Goal: Task Accomplishment & Management: Manage account settings

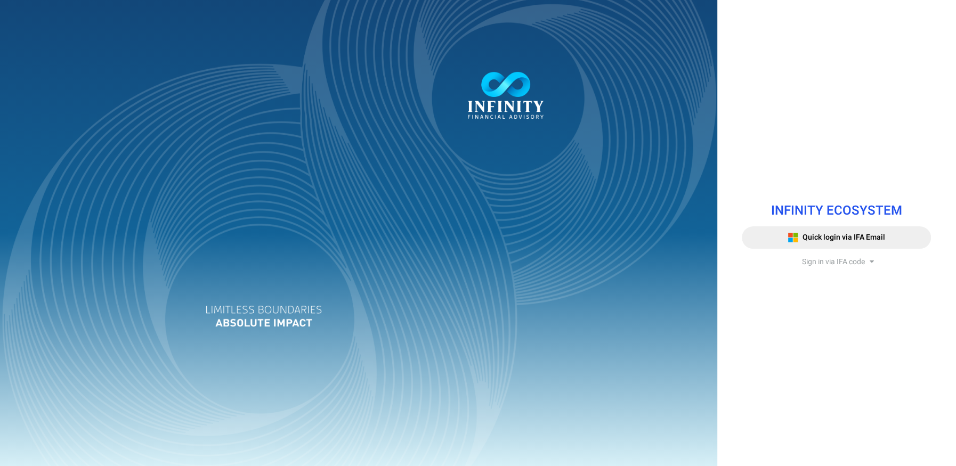
click at [863, 269] on div "INFINITY ECOSYSTEM Quick login via IFA Email Sign in via IFA code Infinity Fina…" at bounding box center [836, 233] width 205 height 84
click at [860, 261] on span "Sign in via IFA code" at bounding box center [833, 261] width 63 height 11
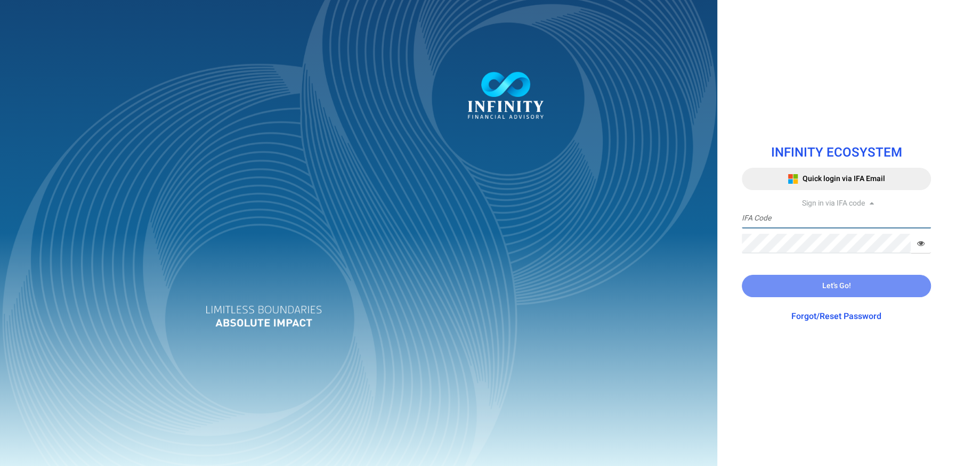
click at [815, 217] on input "text" at bounding box center [836, 219] width 189 height 20
click at [805, 221] on input "text" at bounding box center [836, 219] width 189 height 20
type input "[PERSON_NAME].SIM"
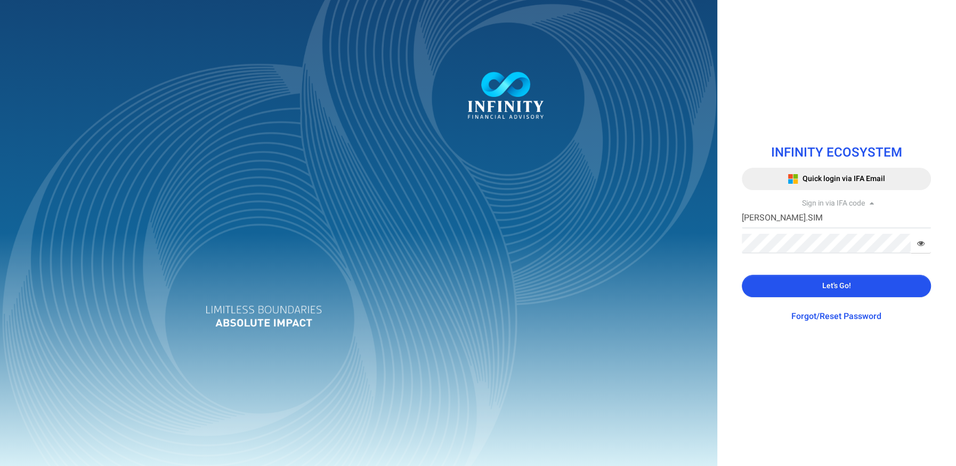
click at [829, 286] on span "Let's Go!" at bounding box center [837, 285] width 29 height 11
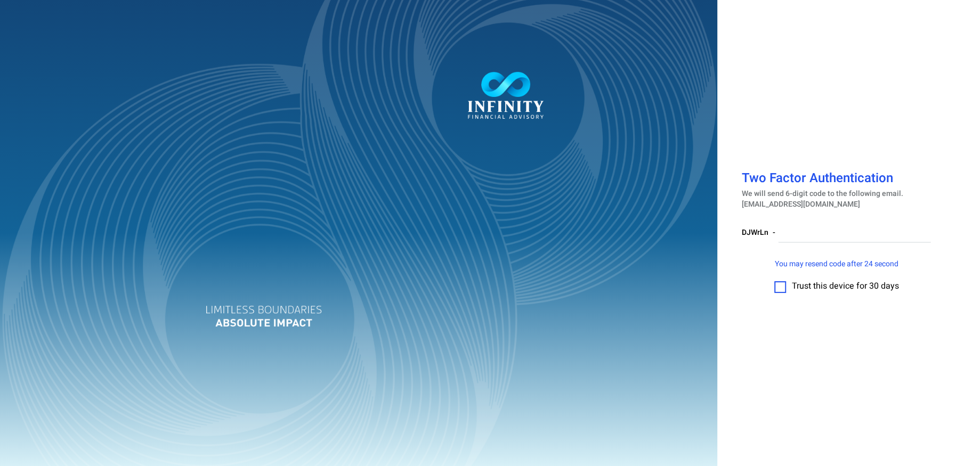
click at [785, 290] on label at bounding box center [781, 287] width 12 height 12
click at [780, 284] on input "checkbox" at bounding box center [780, 284] width 0 height 0
click at [786, 237] on input "number" at bounding box center [854, 233] width 153 height 20
paste input "999508"
type input "999508"
